Goal: Task Accomplishment & Management: Use online tool/utility

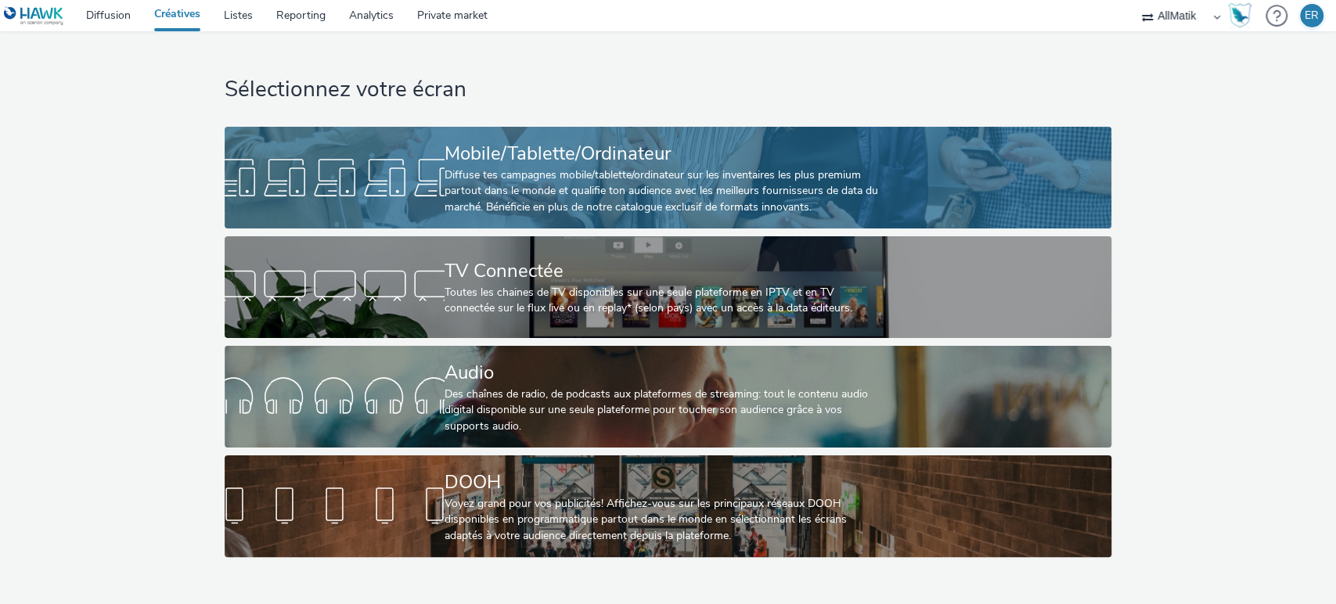
click at [375, 171] on div at bounding box center [335, 178] width 220 height 50
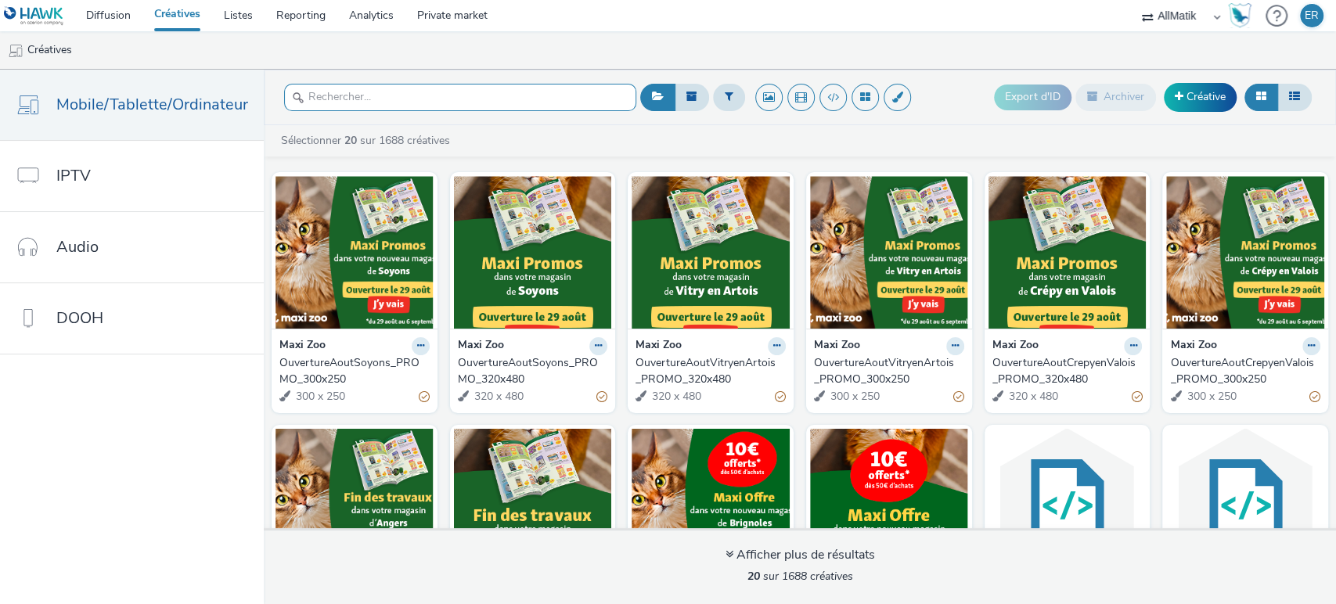
click at [363, 92] on input "text" at bounding box center [460, 97] width 352 height 27
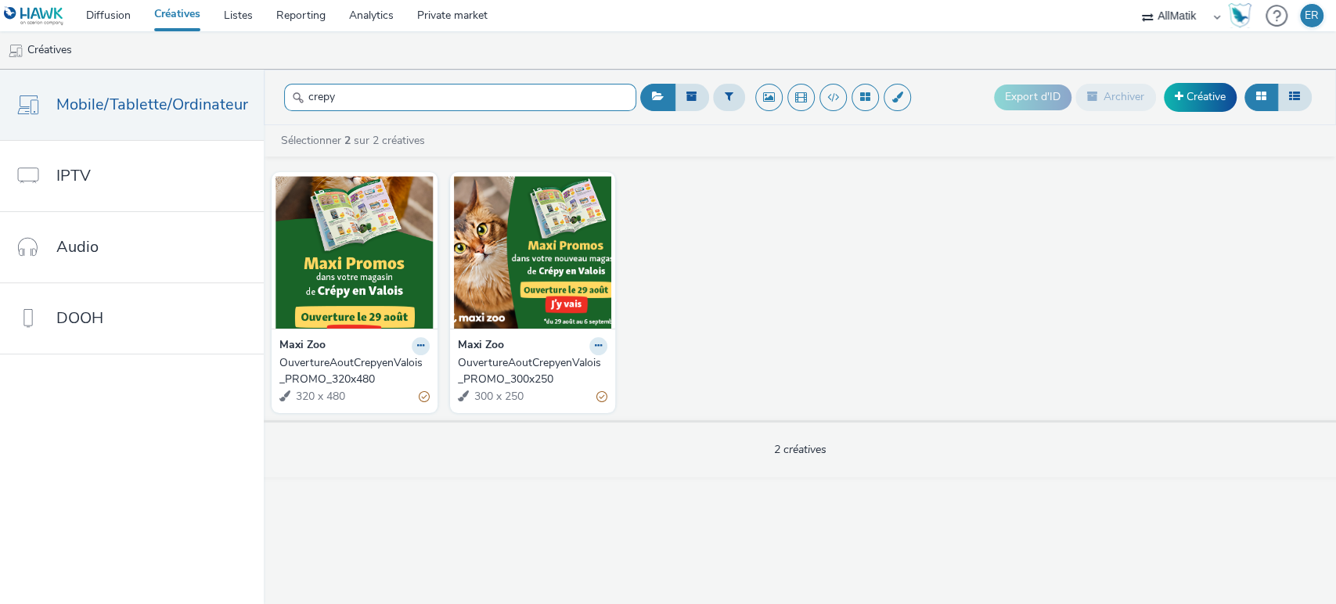
click at [488, 102] on input "crepy" at bounding box center [460, 97] width 352 height 27
click at [466, 99] on input "crepy" at bounding box center [460, 97] width 352 height 27
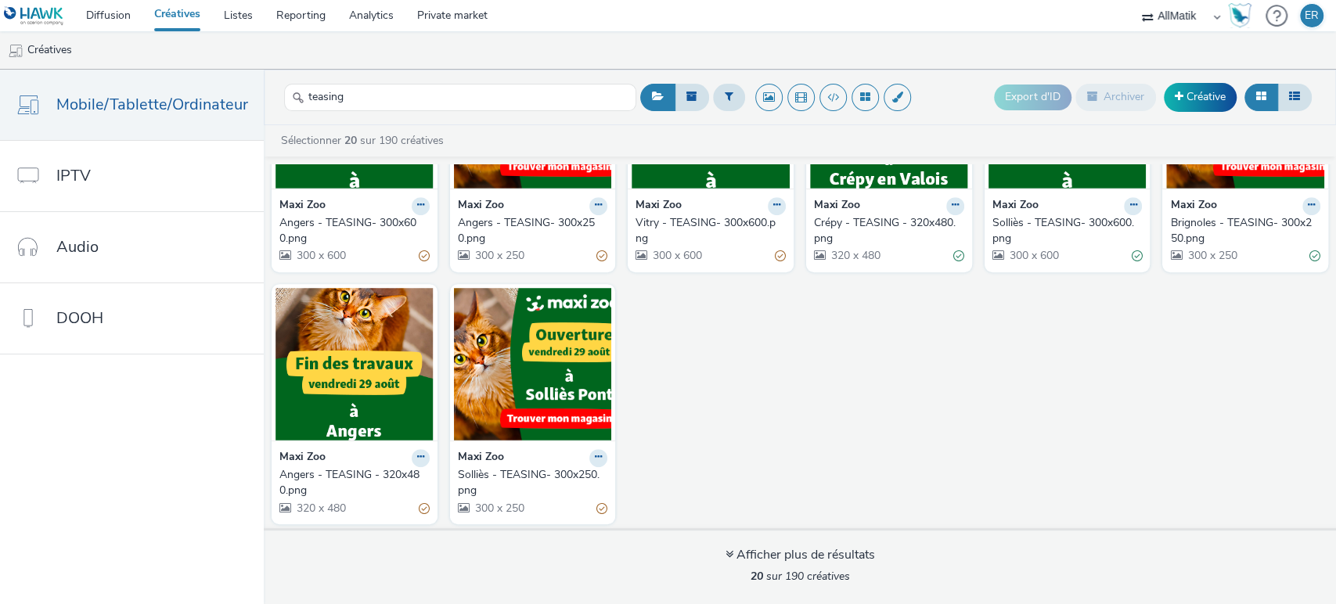
scroll to position [645, 0]
click at [402, 93] on input "teasing" at bounding box center [460, 97] width 352 height 27
paste input "Crépy"
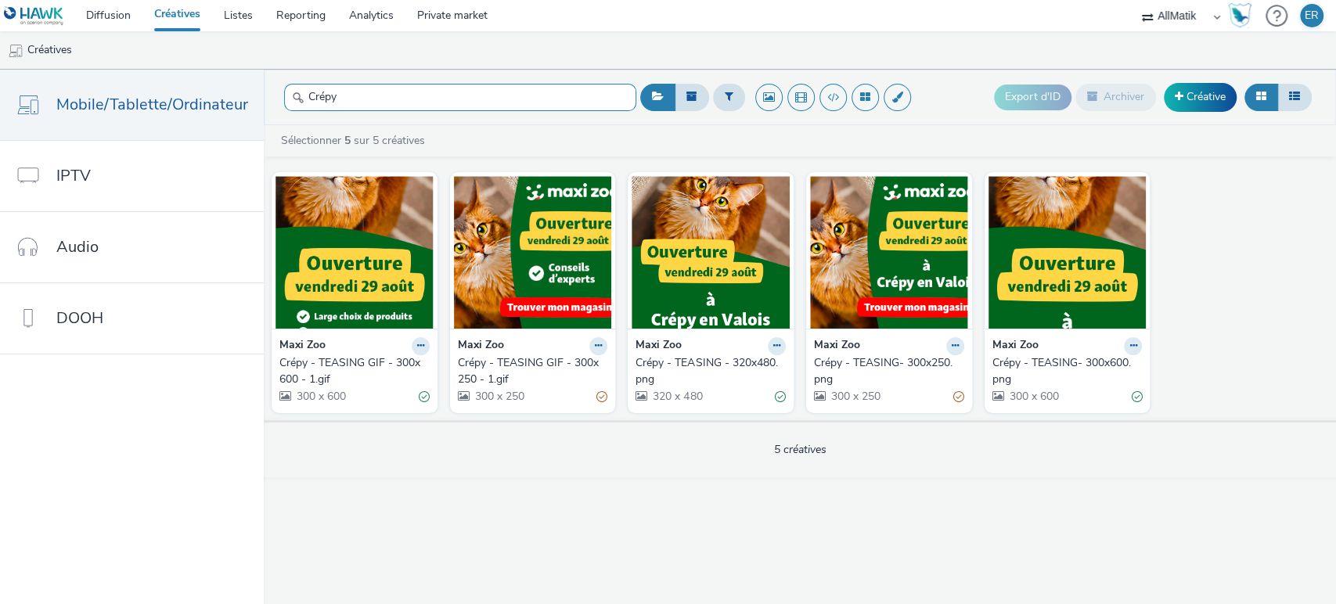
click at [439, 99] on input "Crépy" at bounding box center [460, 97] width 352 height 27
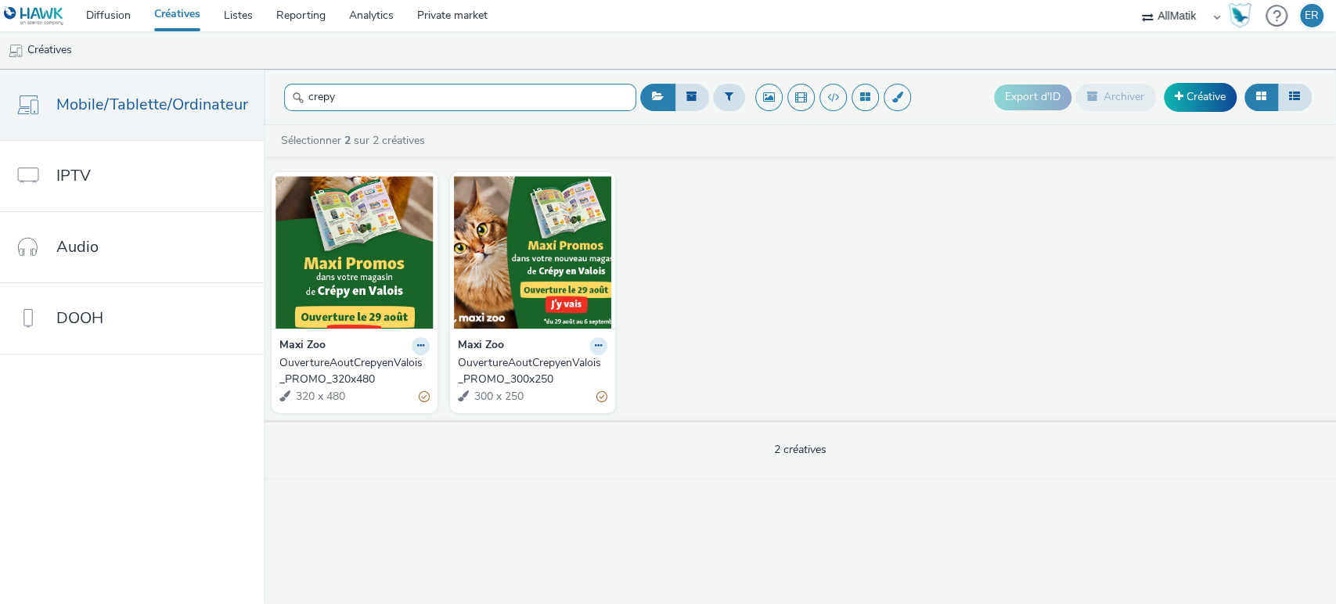
click at [349, 108] on input "crepy" at bounding box center [460, 97] width 352 height 27
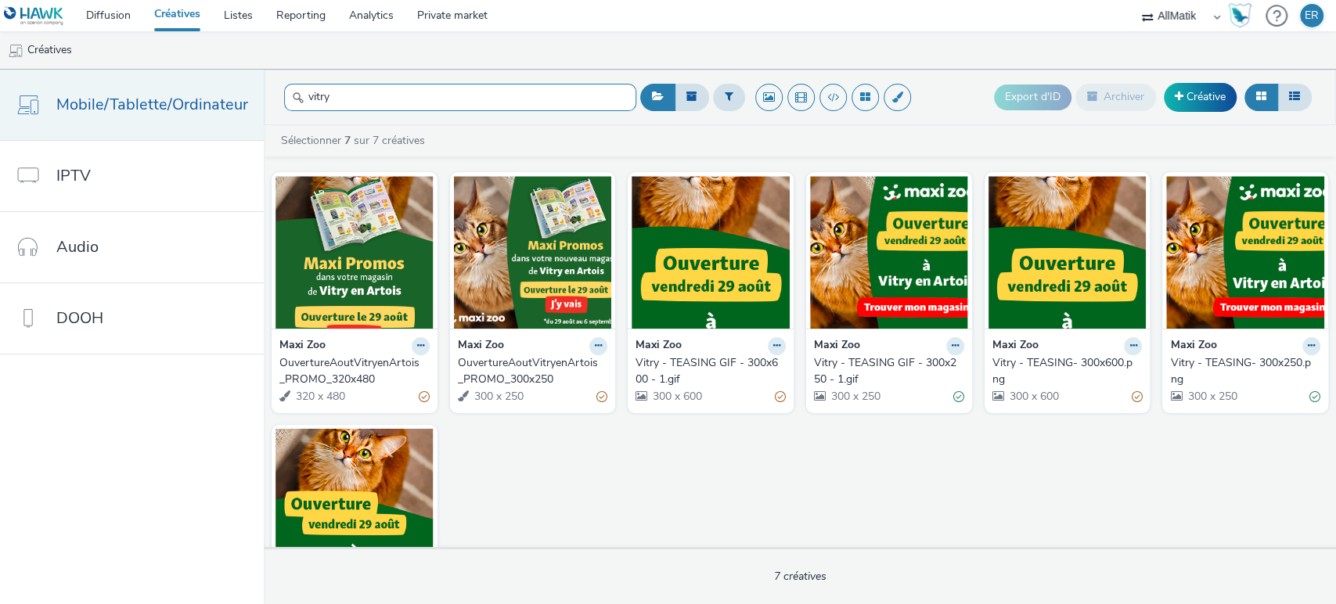
type input "vitry"
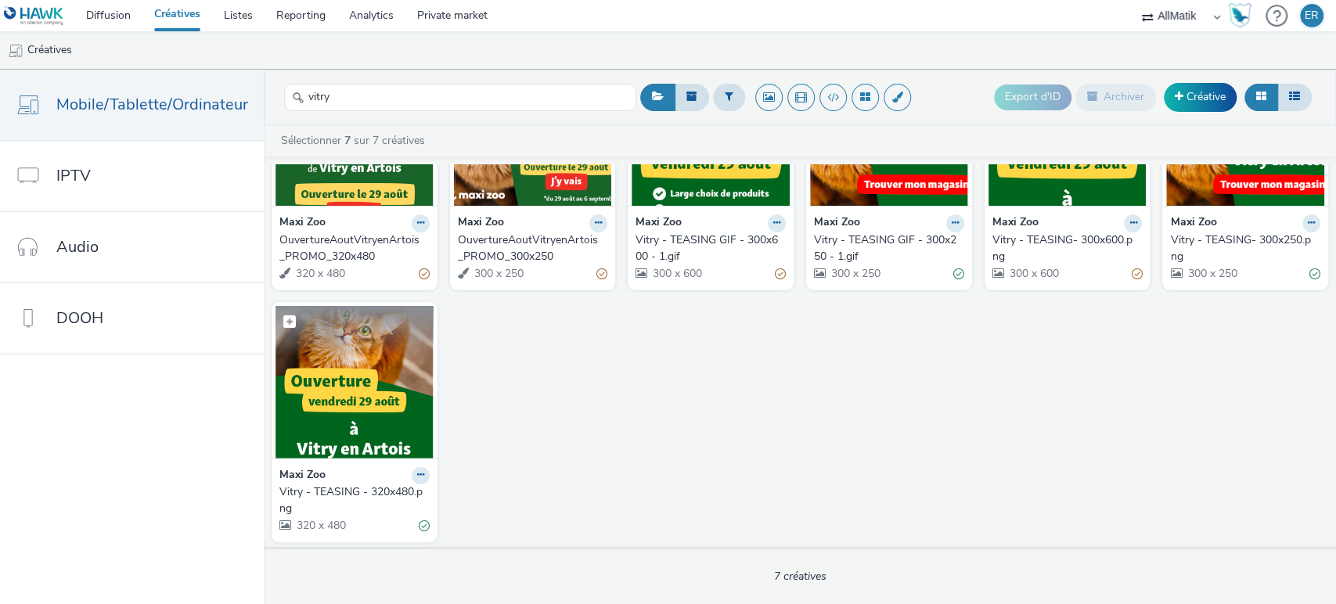
scroll to position [124, 0]
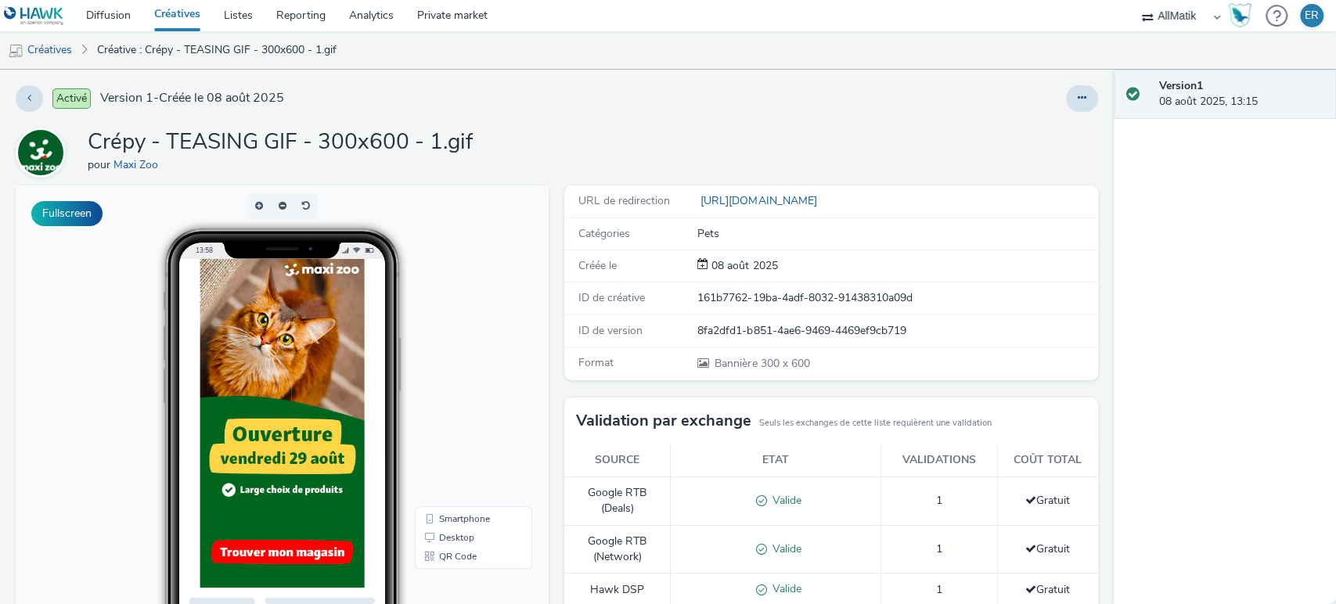
click at [103, 139] on h1 "Crépy - TEASING GIF - 300x600 - 1.gif" at bounding box center [280, 143] width 385 height 30
copy h1 "Crépy"
click at [698, 295] on div "161b7762-19ba-4adf-8032-91438310a09d" at bounding box center [897, 298] width 398 height 16
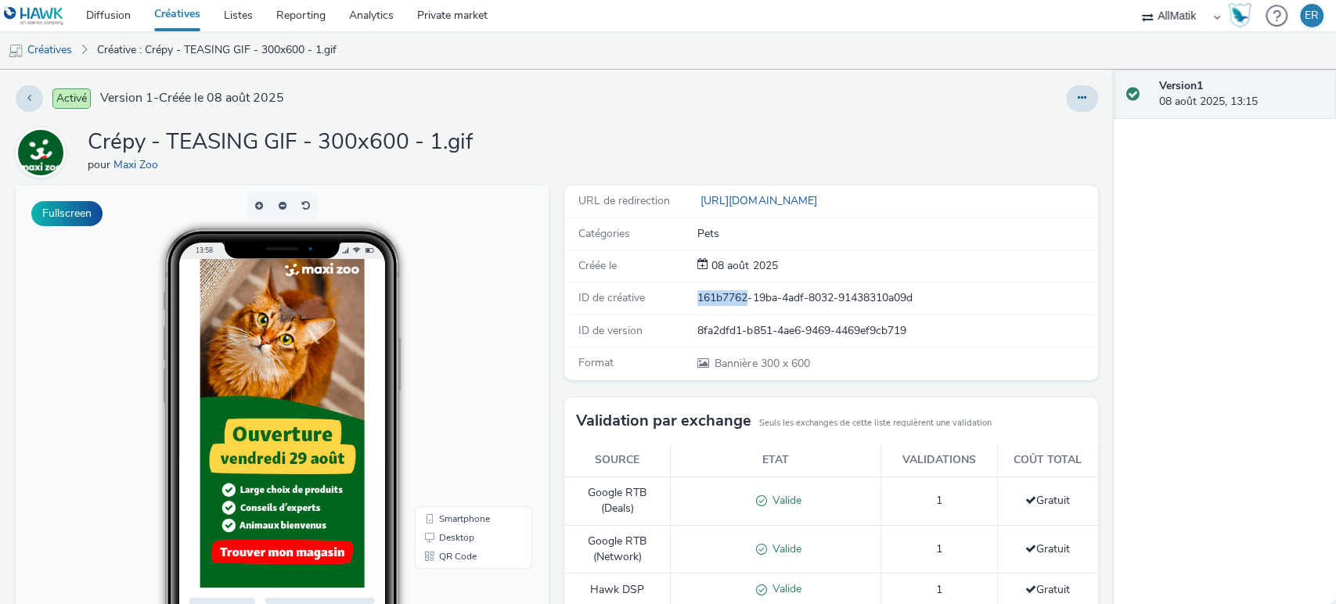
copy div "161b7762"
click at [748, 299] on div "161b7762-19ba-4adf-8032-91438310a09d" at bounding box center [897, 298] width 398 height 16
copy div "161b7762-19ba-4adf-8032-91438310a09d"
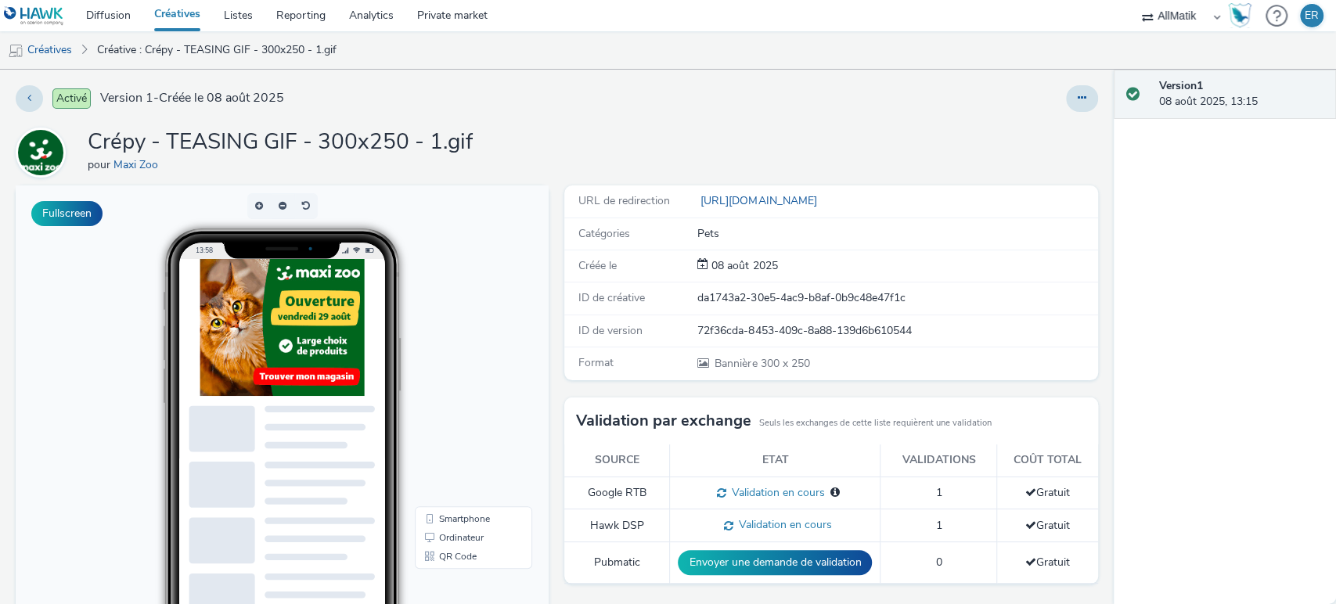
click at [737, 297] on div "da1743a2-30e5-4ac9-b8af-0b9c48e47f1c" at bounding box center [897, 298] width 398 height 16
copy div "da1743a2-30e5-4ac9-b8af-0b9c48e47f1c"
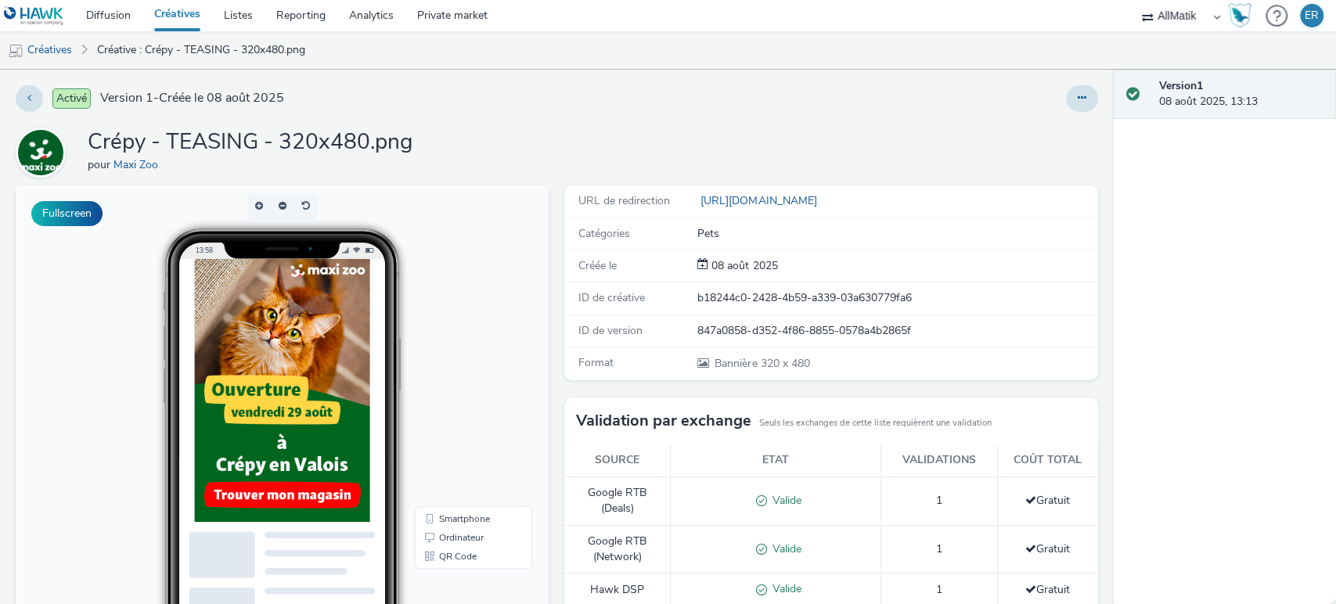
click at [752, 297] on div "b18244c0-2428-4b59-a339-03a630779fa6" at bounding box center [897, 298] width 398 height 16
copy div "b18244c0-2428-4b59-a339-03a630779fa6"
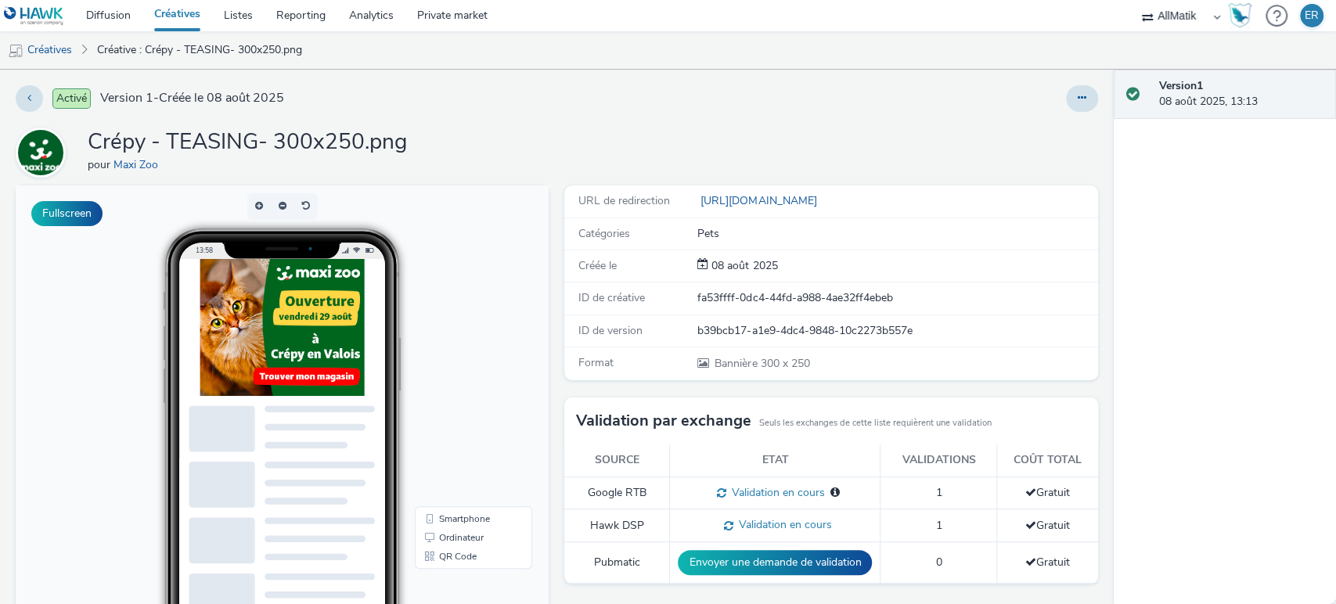
click at [744, 296] on div "fa53ffff-0dc4-44fd-a988-4ae32ff4ebeb" at bounding box center [897, 298] width 398 height 16
copy div "fa53ffff-0dc4-44fd-a988-4ae32ff4ebeb"
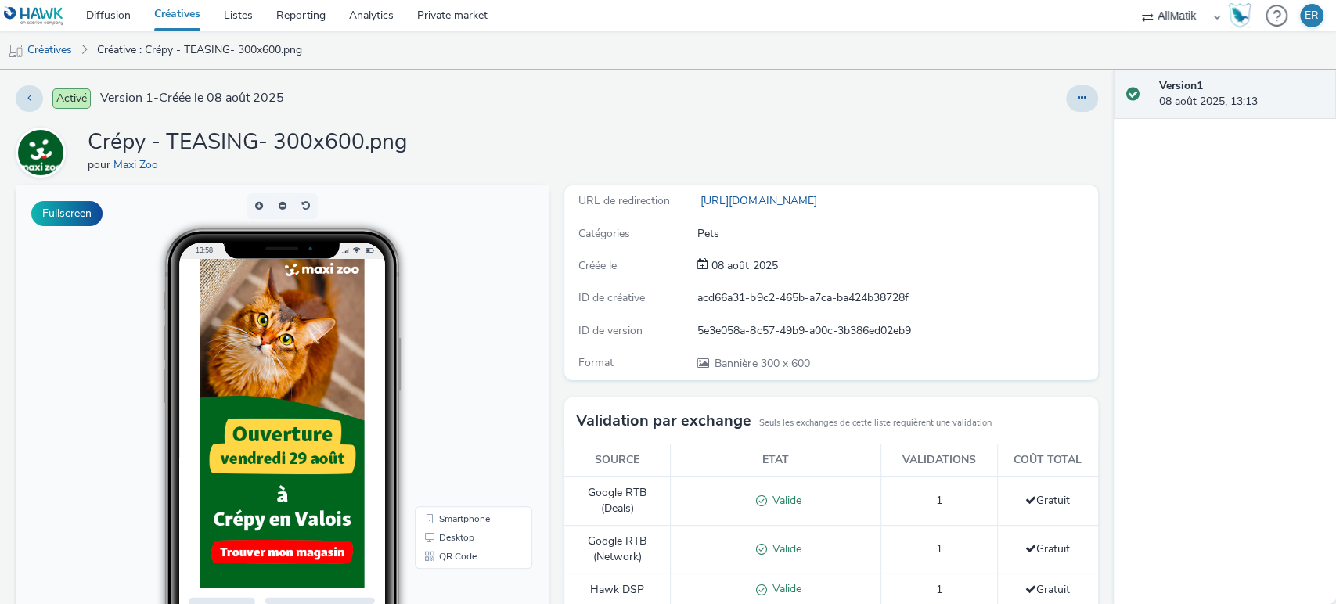
click at [816, 290] on div "acd66a31-b9c2-465b-a7ca-ba424b38728f" at bounding box center [897, 298] width 398 height 16
copy div "acd66a31-b9c2-465b-a7ca-ba424b38728f"
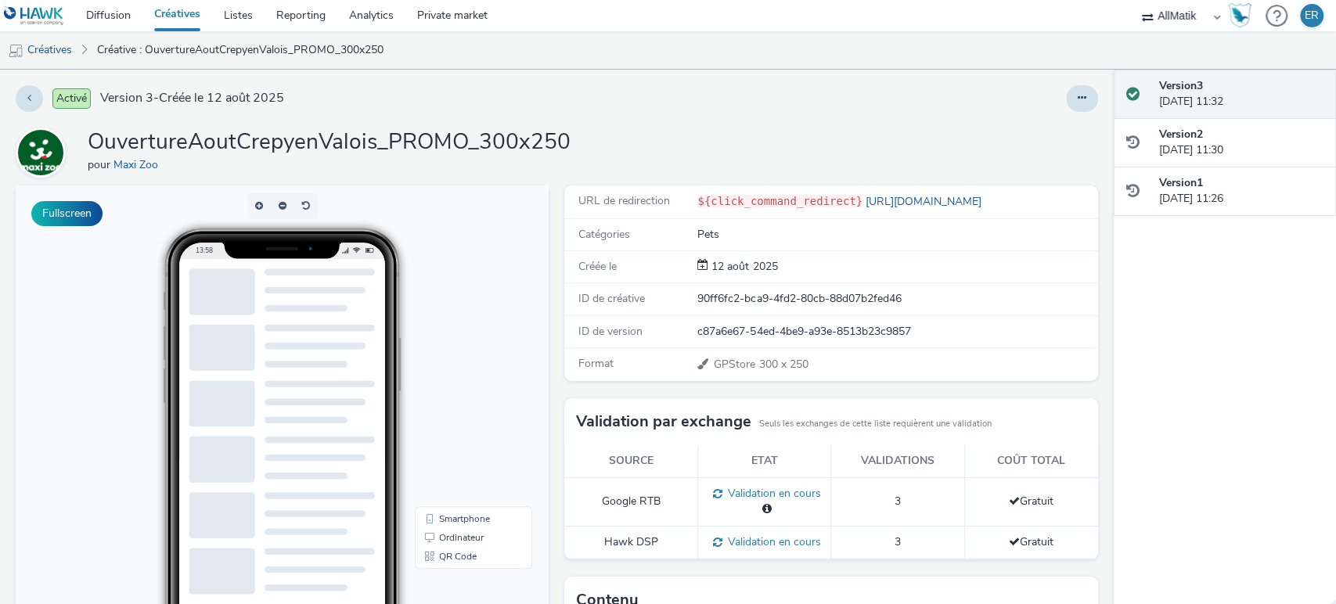
click at [759, 294] on div "90ff6fc2-bca9-4fd2-80cb-88d07b2fed46" at bounding box center [897, 299] width 398 height 16
copy div "90ff6fc2-bca9-4fd2-80cb-88d07b2fed46"
click at [728, 295] on div "4c4e0208-d849-4828-a7c4-6d8e38c20e63" at bounding box center [897, 299] width 398 height 16
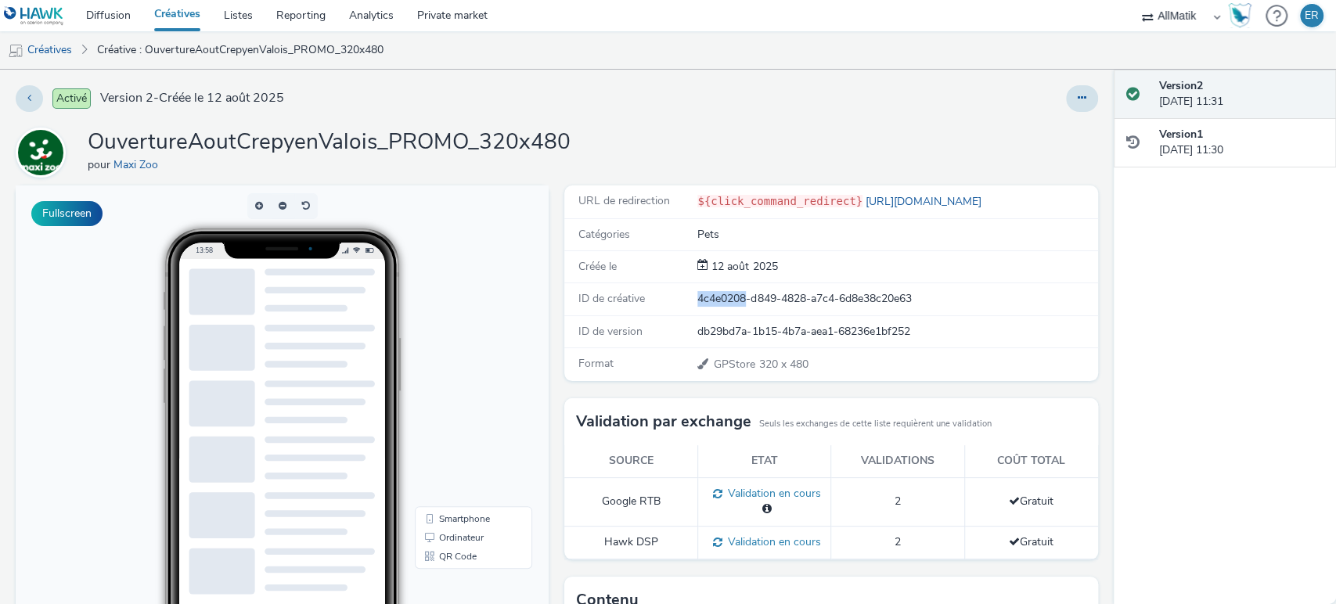
click at [728, 295] on div "4c4e0208-d849-4828-a7c4-6d8e38c20e63" at bounding box center [897, 299] width 398 height 16
copy div "4c4e0208-d849-4828-a7c4-6d8e38c20e63"
drag, startPoint x: 388, startPoint y: 137, endPoint x: 706, endPoint y: 159, distance: 318.6
click at [706, 159] on div "OuvertureAoutCrepyenValois_PROMO_320x480 pour Maxi Zoo" at bounding box center [557, 153] width 1083 height 50
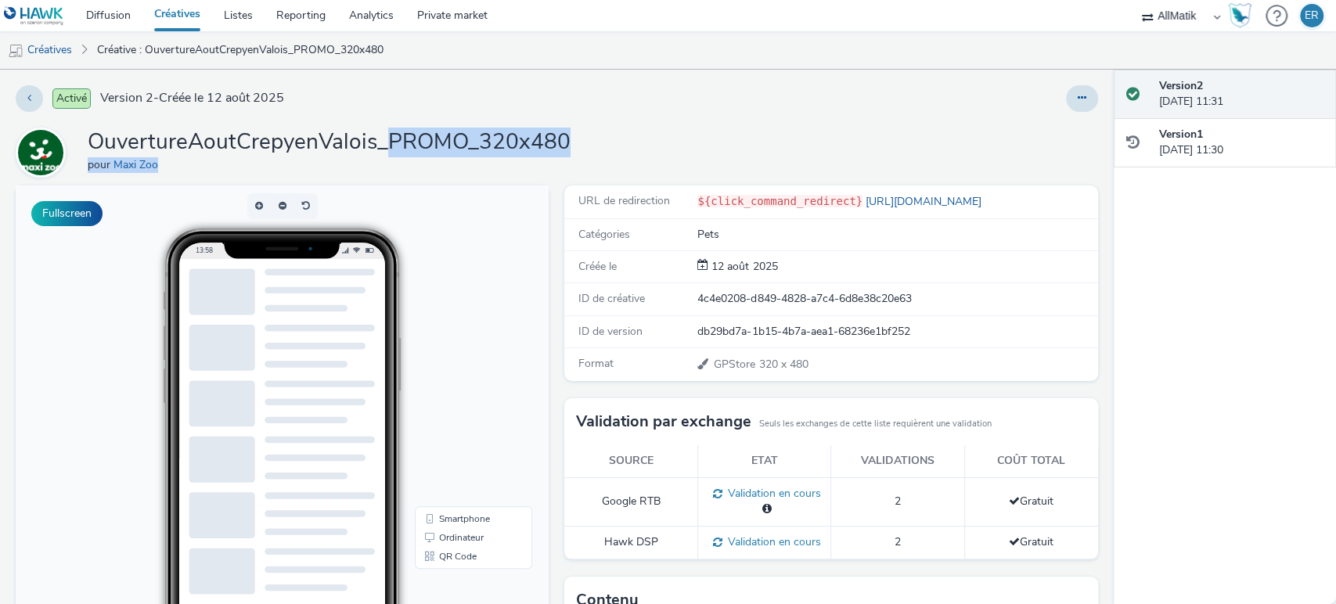
click at [689, 152] on div "OuvertureAoutCrepyenValois_PROMO_320x480 pour Maxi Zoo" at bounding box center [557, 153] width 1083 height 50
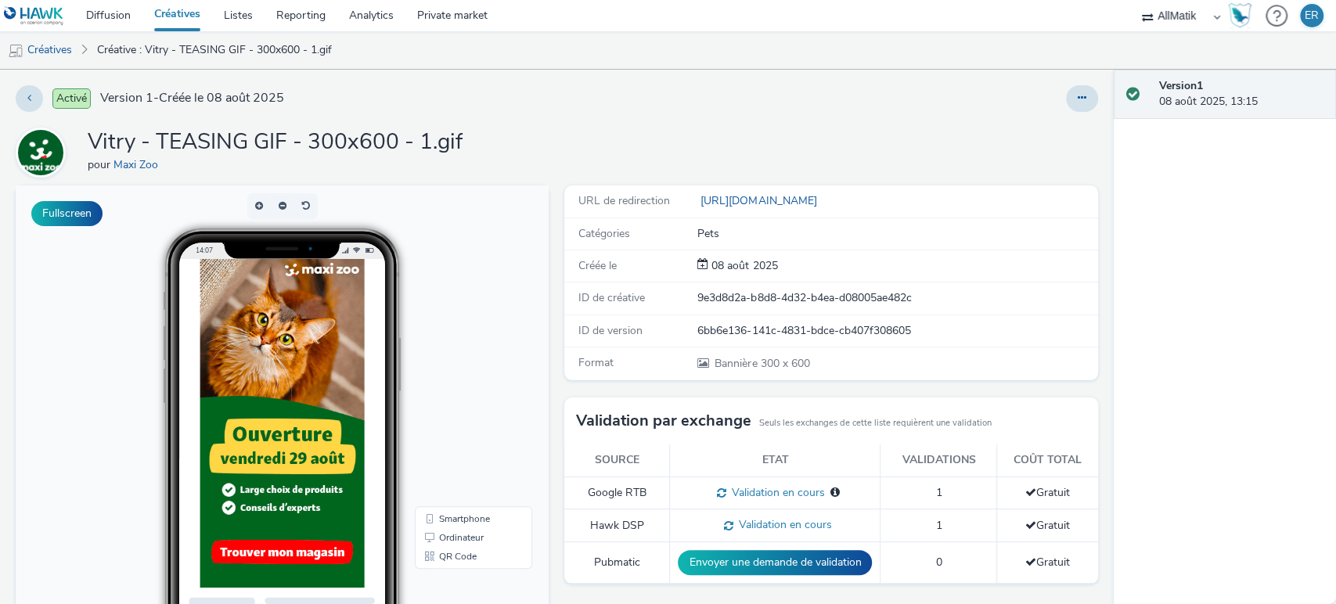
click at [749, 313] on div "ID de créative 9e3d8d2a-b8d8-4d32-b4ea-d08005ae482c" at bounding box center [830, 299] width 533 height 32
click at [748, 298] on div "9e3d8d2a-b8d8-4d32-b4ea-d08005ae482c" at bounding box center [897, 298] width 398 height 16
copy div "9e3d8d2a-b8d8-4d32-b4ea-d08005ae482c"
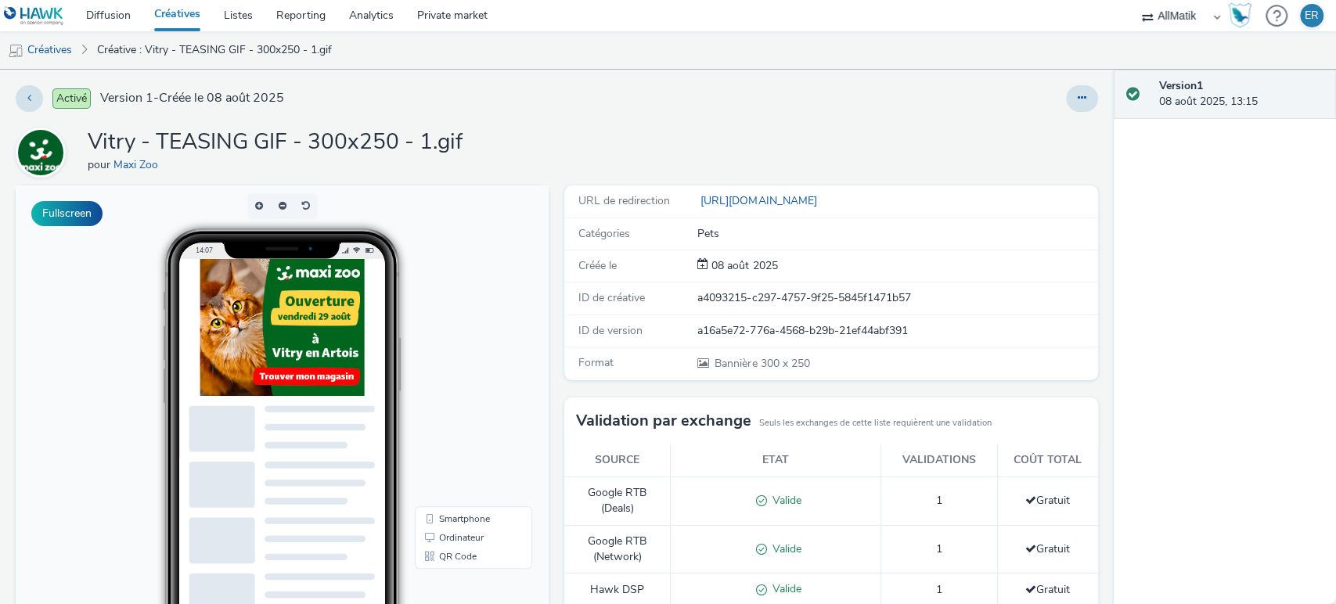
click at [808, 305] on div "a4093215-c297-4757-9f25-5845f1471b57" at bounding box center [897, 298] width 398 height 16
copy div "a4093215-c297-4757-9f25-5845f1471b57"
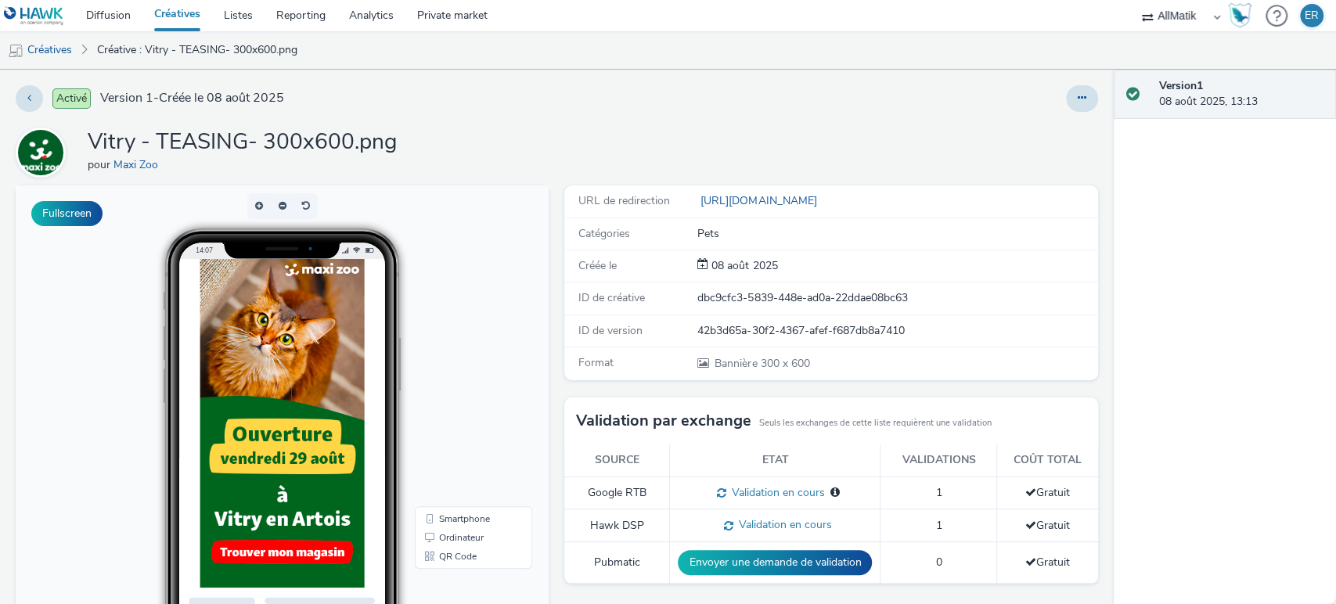
click at [770, 290] on div "dbc9cfc3-5839-448e-ad0a-22ddae08bc63" at bounding box center [897, 298] width 398 height 16
copy div "dbc9cfc3-5839-448e-ad0a-22ddae08bc63"
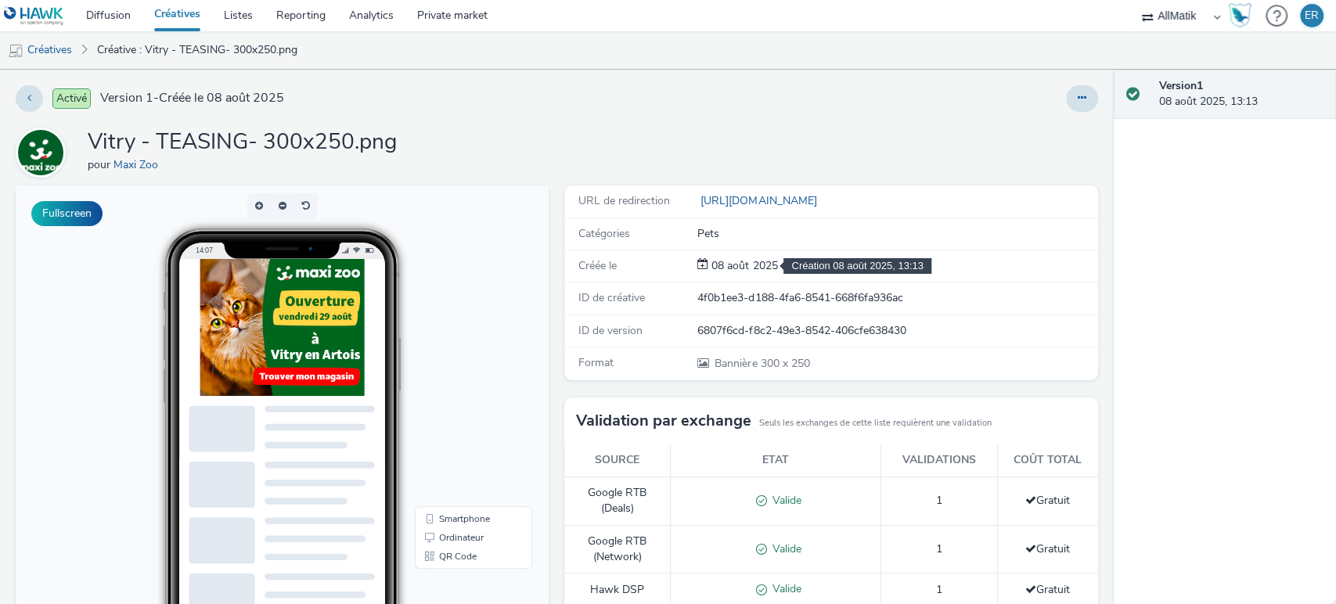
drag, startPoint x: 740, startPoint y: 261, endPoint x: 741, endPoint y: 290, distance: 29.0
click at [740, 261] on span "08 août 2025" at bounding box center [742, 265] width 69 height 15
click at [741, 295] on div "4f0b1ee3-d188-4fa6-8541-668f6fa936ac" at bounding box center [897, 298] width 398 height 16
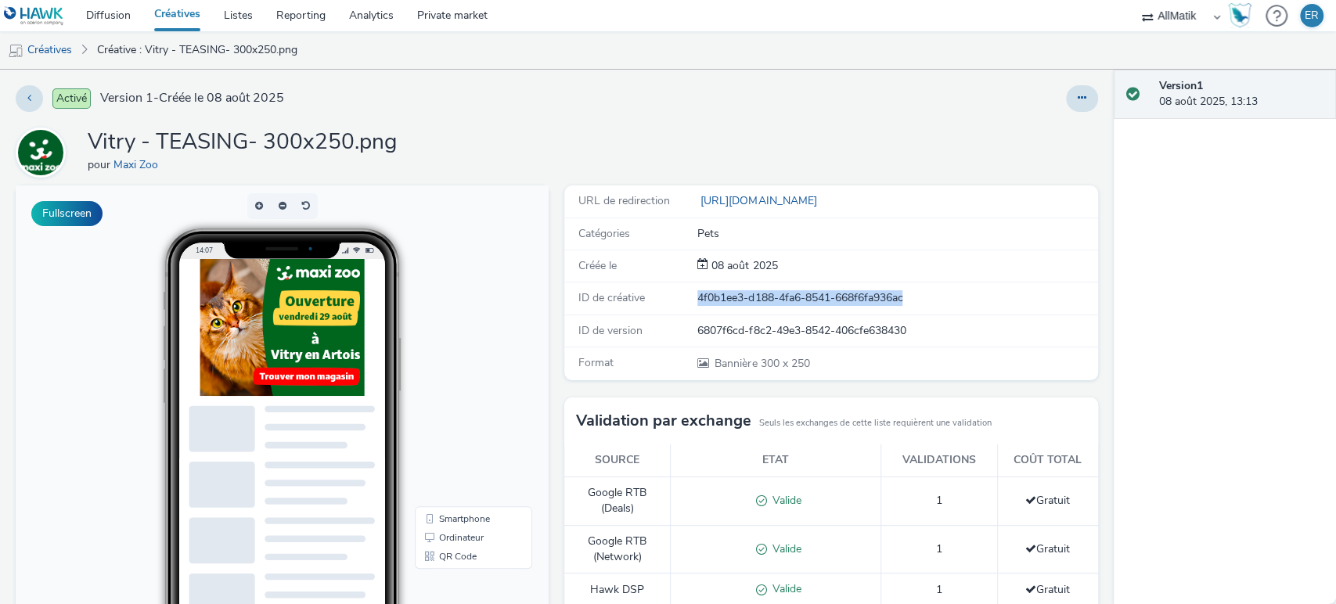
copy div "4f0b1ee3-d188-4fa6-8541-668f6fa936ac"
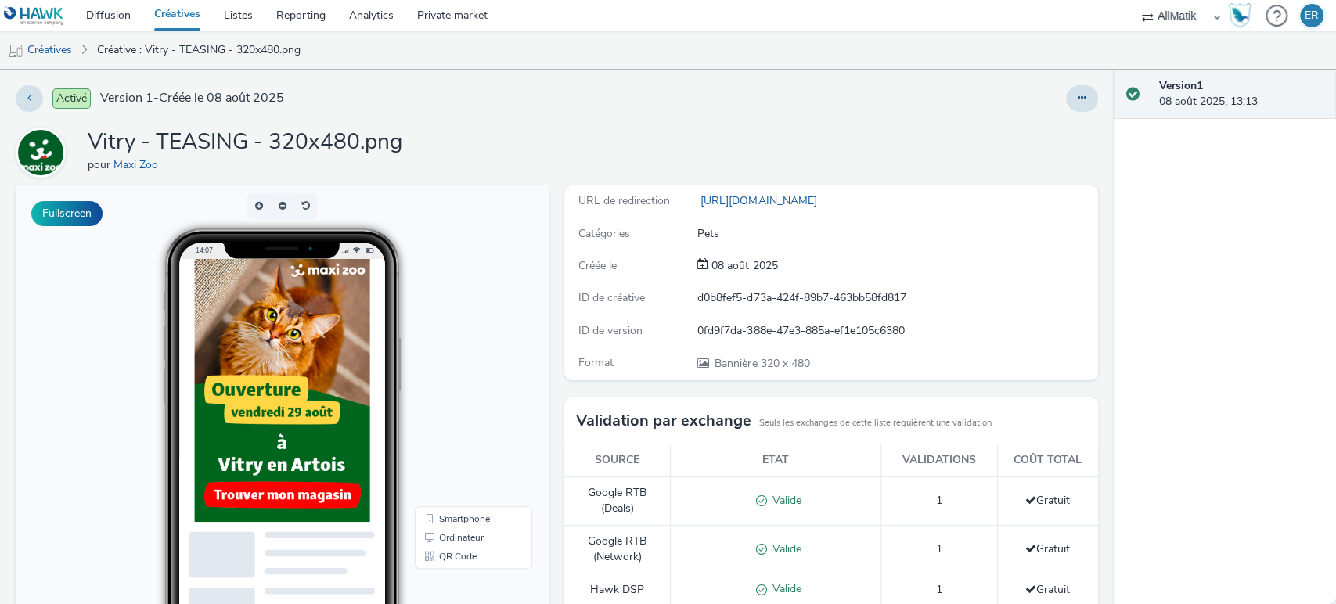
click at [777, 296] on div "d0b8fef5-d73a-424f-89b7-463bb58fd817" at bounding box center [897, 298] width 398 height 16
copy div "d0b8fef5-d73a-424f-89b7-463bb58fd817"
click at [507, 81] on div "Activé Version 1 - Créée le [DATE] Vitry - TEASING - 320x480.png pour Maxi Zoo …" at bounding box center [557, 337] width 1114 height 535
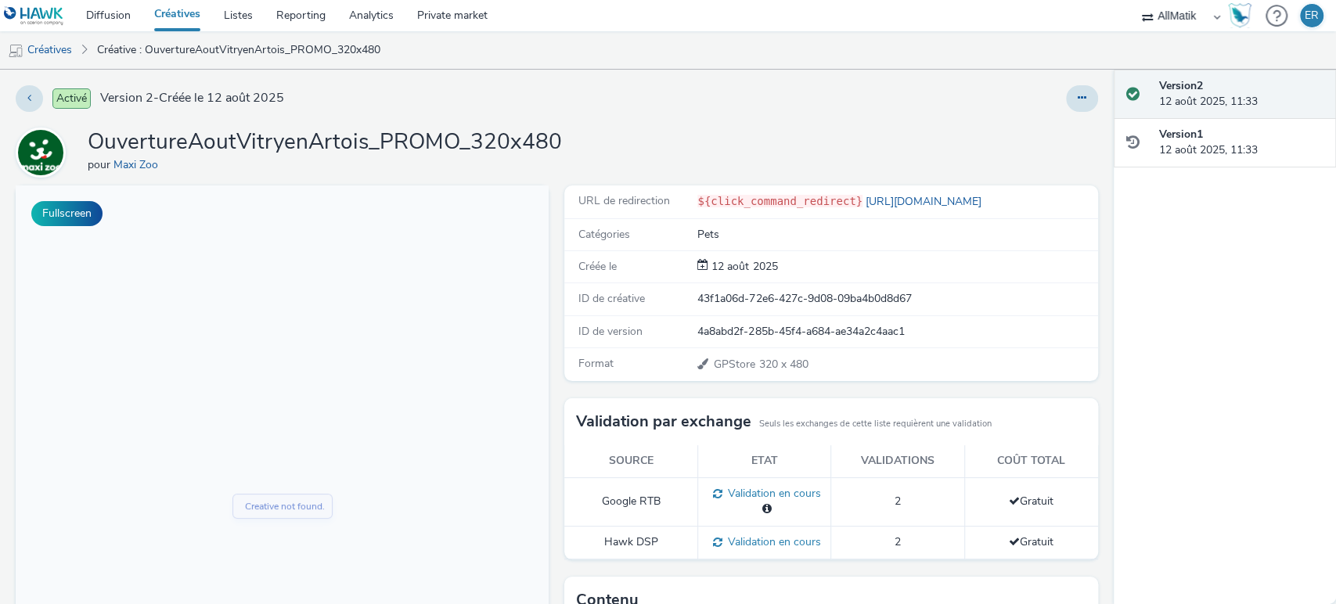
click at [753, 289] on div "ID de créative 43f1a06d-72e6-427c-9d08-09ba4b0d8d67" at bounding box center [830, 299] width 533 height 32
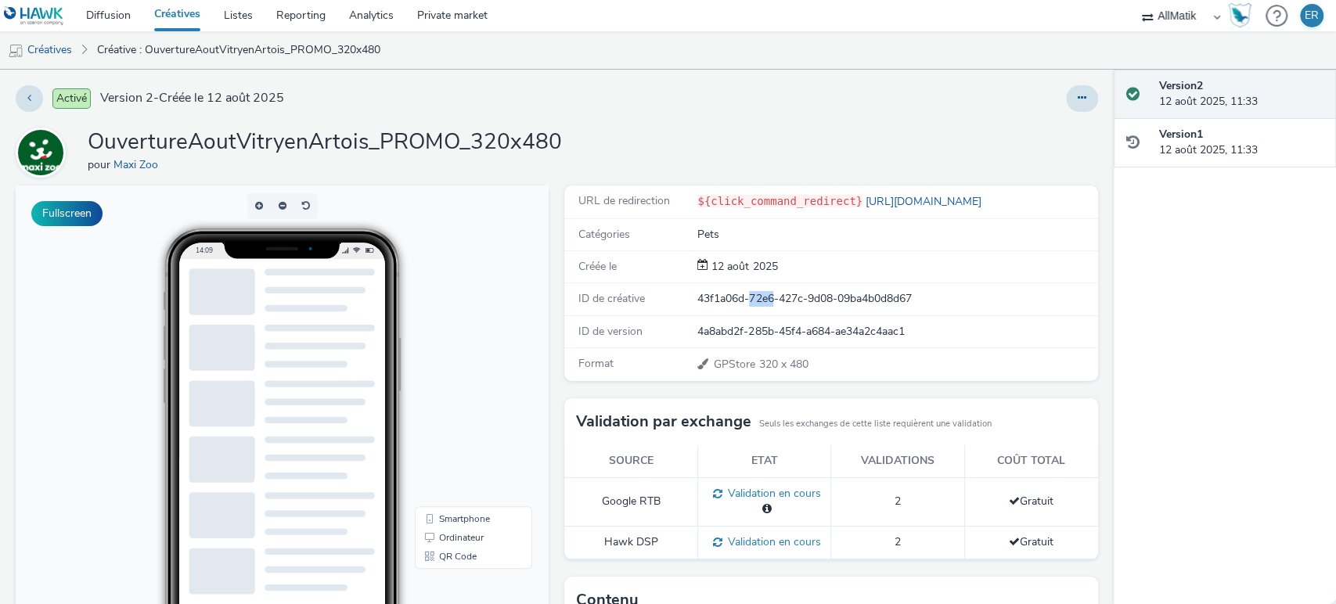
click at [753, 289] on div "ID de créative 43f1a06d-72e6-427c-9d08-09ba4b0d8d67" at bounding box center [830, 299] width 533 height 32
click at [752, 305] on div "21b04807-d595-4c0c-bae2-f9b4b88086d1" at bounding box center [897, 299] width 398 height 16
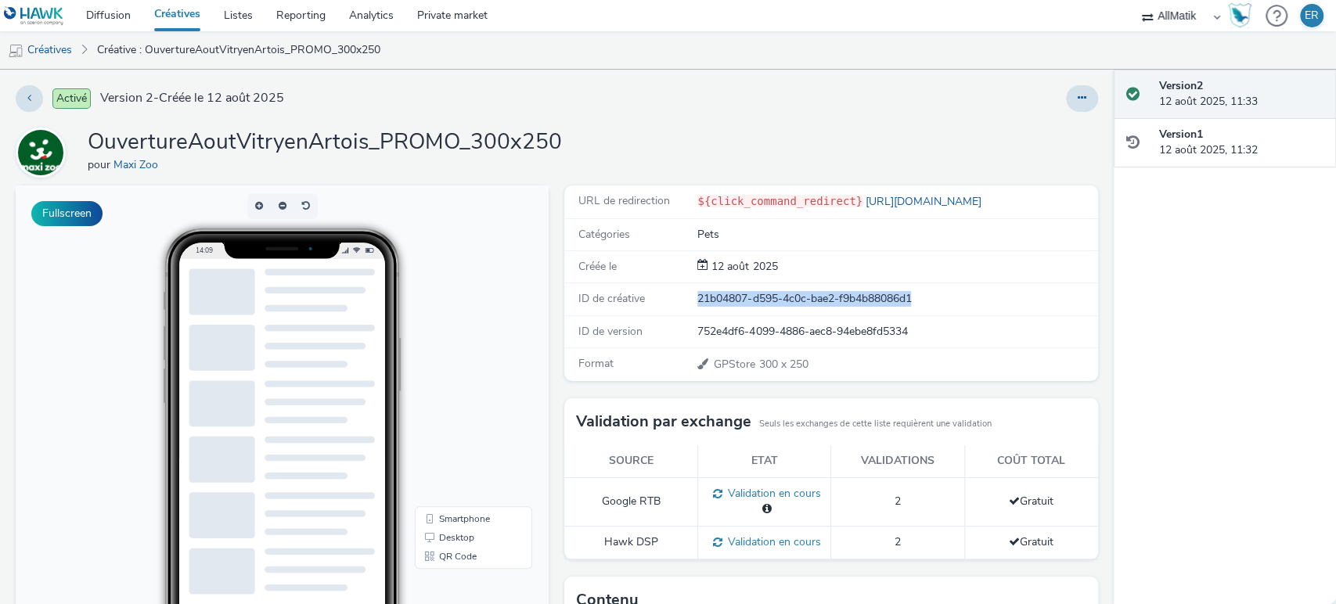
click at [752, 305] on div "21b04807-d595-4c0c-bae2-f9b4b88086d1" at bounding box center [897, 299] width 398 height 16
copy div "21b04807-d595-4c0c-bae2-f9b4b88086d1"
